Goal: Book appointment/travel/reservation

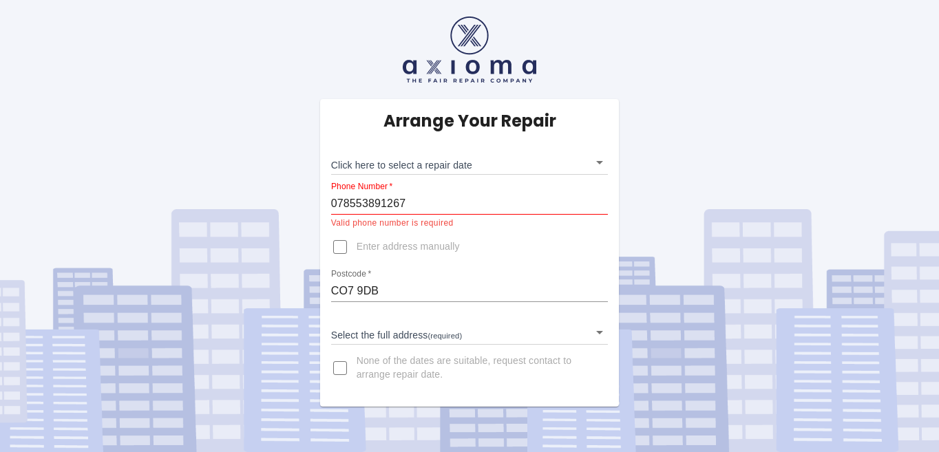
click at [600, 162] on body "Arrange Your Repair Click here to select a repair date ​ Phone Number   * 07855…" at bounding box center [469, 226] width 939 height 452
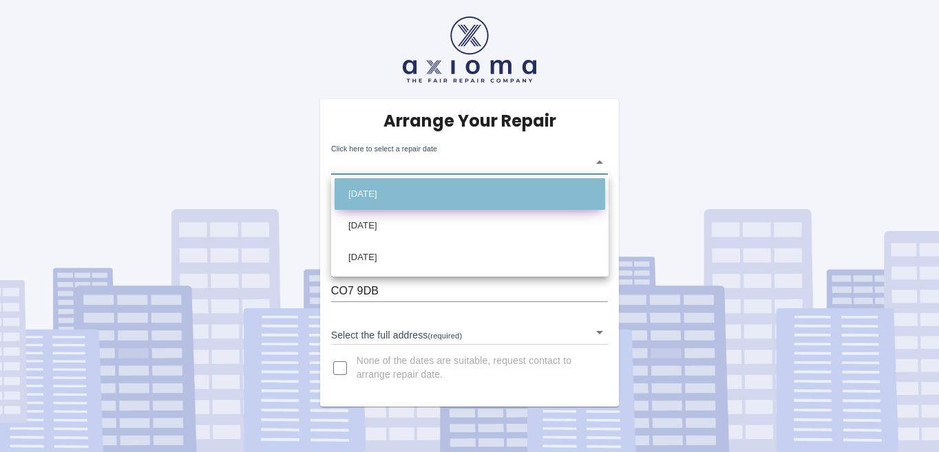
click at [506, 186] on li "Tue Aug 26 2025" at bounding box center [469, 194] width 270 height 32
type input "2025-08-26T00:00:00.000Z"
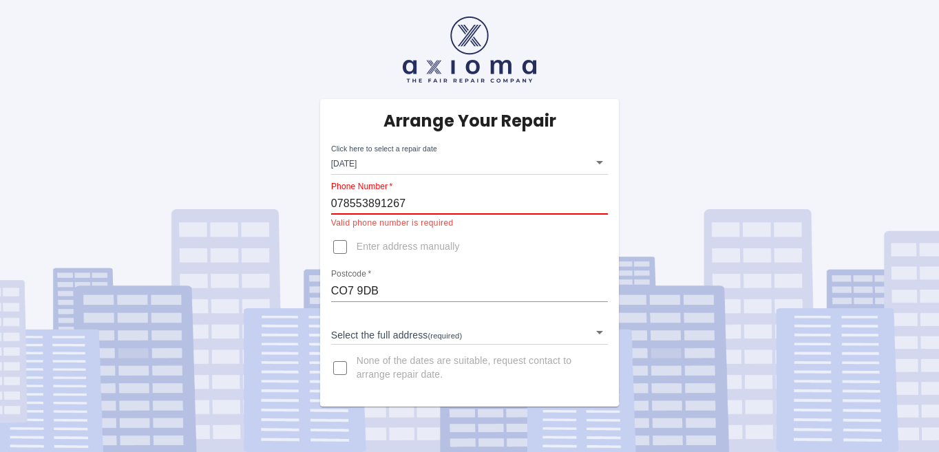
click at [393, 204] on input "078553891267" at bounding box center [469, 204] width 277 height 22
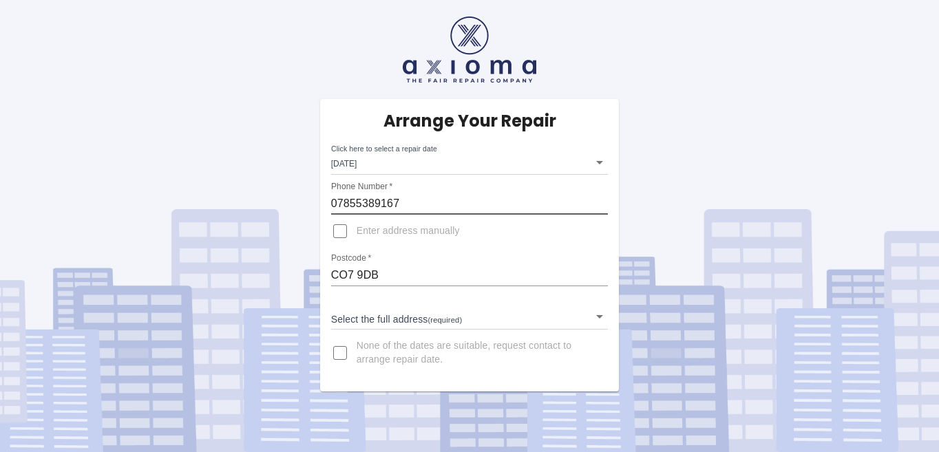
type input "07855389167"
click at [341, 233] on input "Enter address manually" at bounding box center [339, 231] width 33 height 33
checkbox input "true"
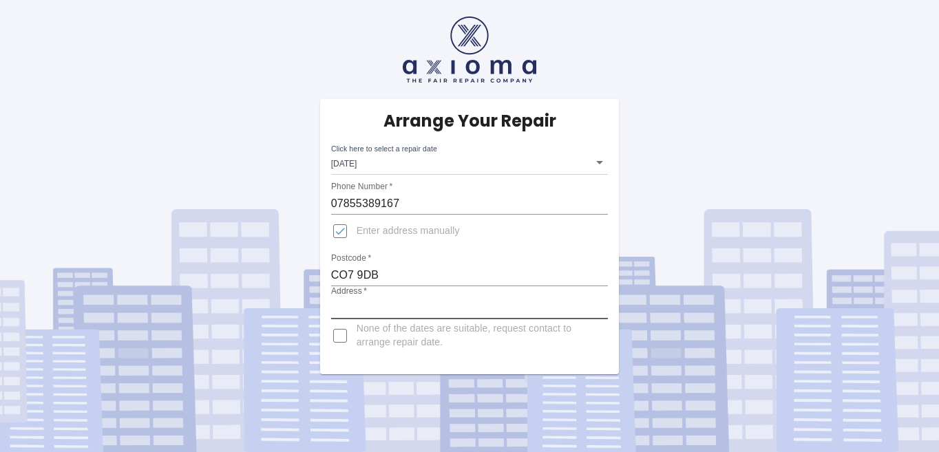
click at [387, 306] on input "Address   *" at bounding box center [469, 308] width 277 height 22
click at [403, 305] on input "Address   *" at bounding box center [469, 308] width 277 height 22
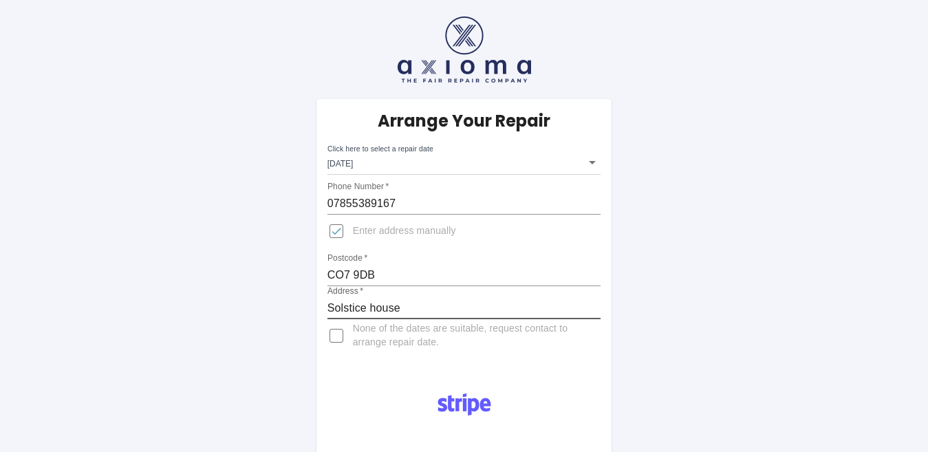
click at [376, 307] on input "Solstice house" at bounding box center [465, 308] width 274 height 22
click at [444, 303] on input "Solstice House" at bounding box center [465, 308] width 274 height 22
click at [462, 300] on input "Solstice House, 2 The Folly Wivenhoe" at bounding box center [465, 308] width 274 height 22
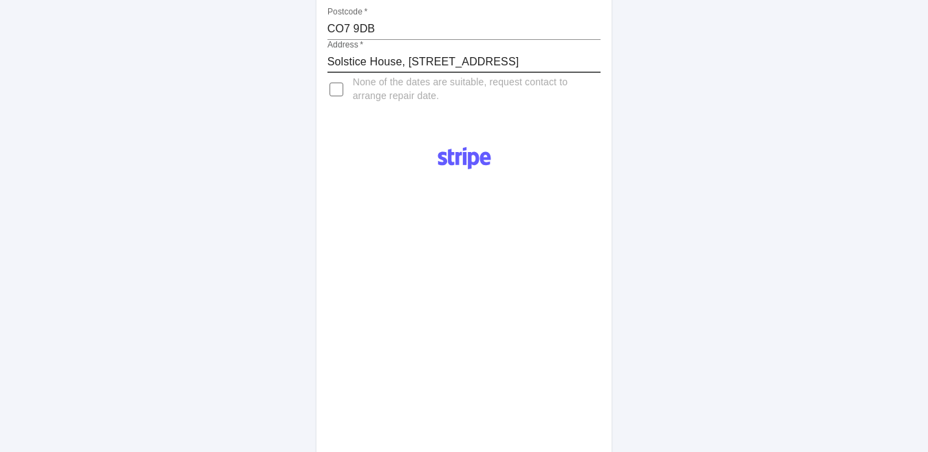
scroll to position [250, 0]
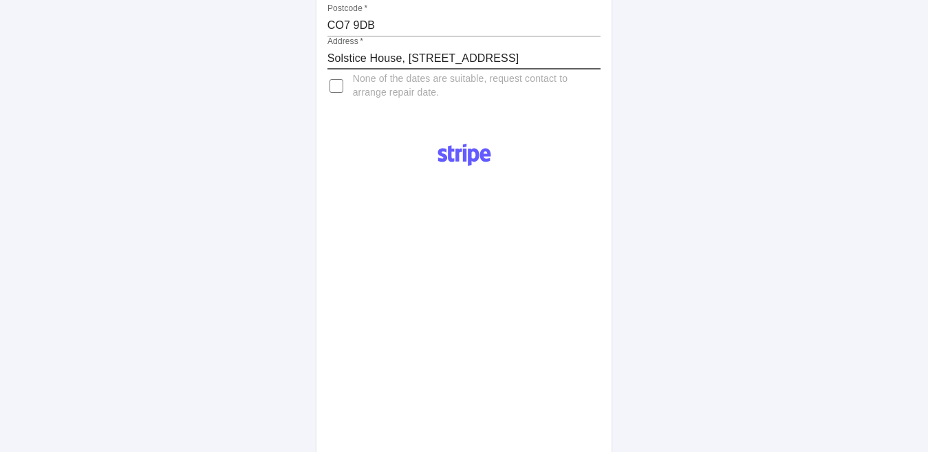
type input "Solstice House, 2 The Folly, Wivenhoe"
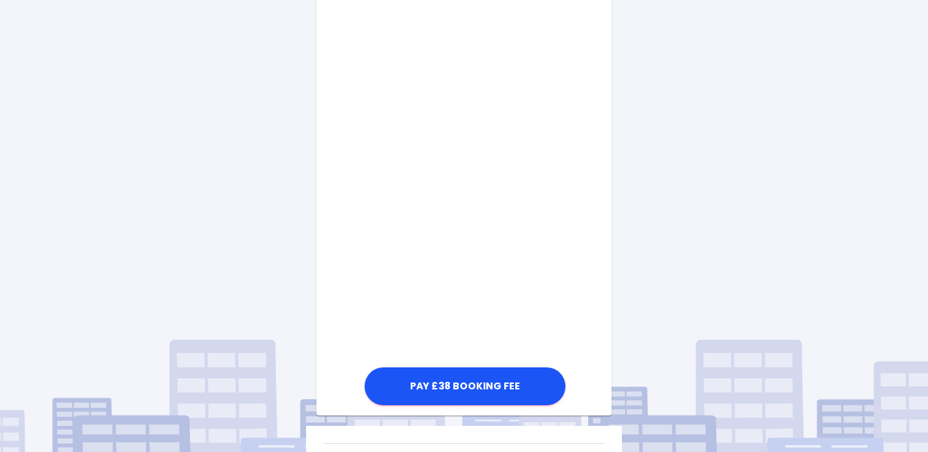
scroll to position [712, 0]
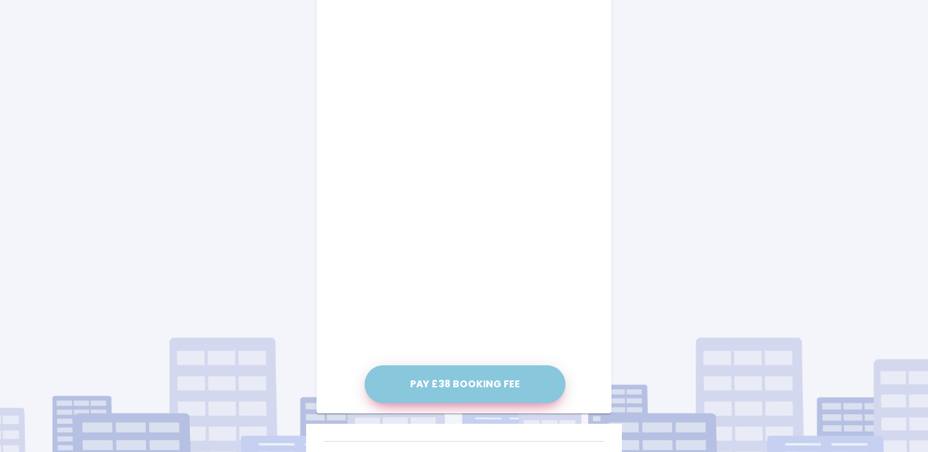
click at [454, 386] on button "Pay £38 Booking Fee" at bounding box center [465, 384] width 201 height 38
